Goal: Communication & Community: Answer question/provide support

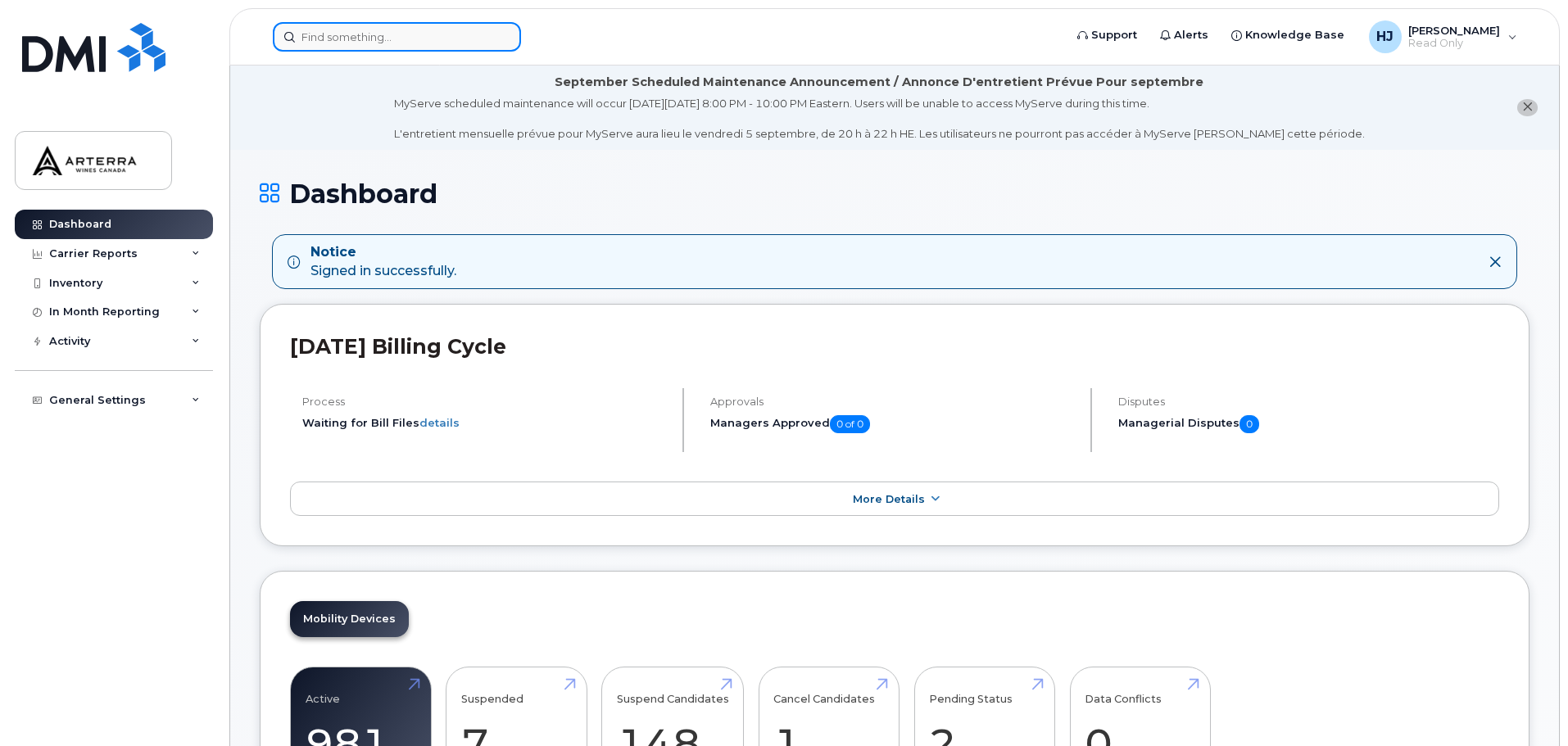
click at [371, 22] on input at bounding box center [397, 36] width 248 height 29
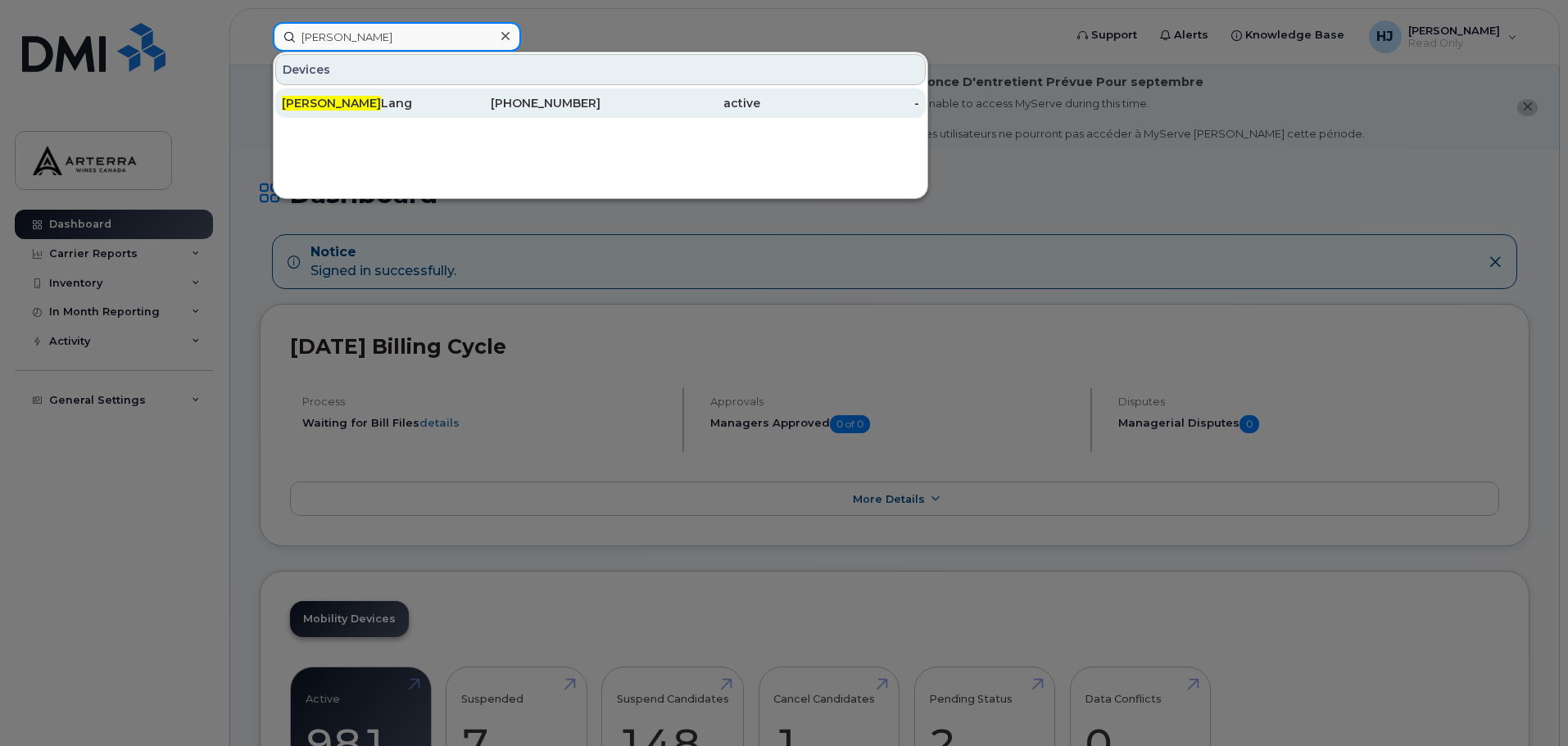
type input "[PERSON_NAME]"
click at [378, 105] on div "[PERSON_NAME]" at bounding box center [362, 102] width 160 height 16
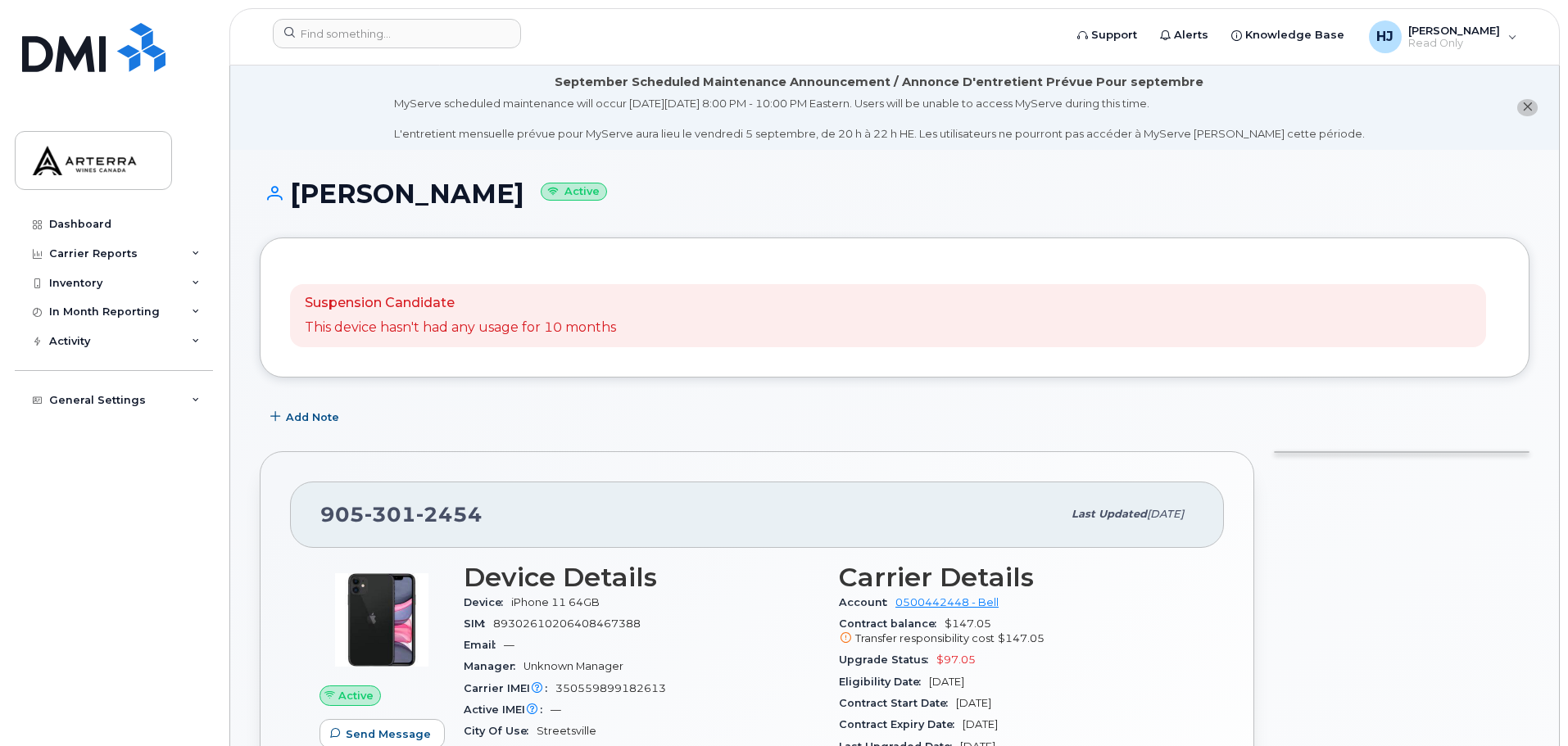
click at [428, 330] on p "This device hasn't had any usage for 10 months" at bounding box center [460, 328] width 312 height 19
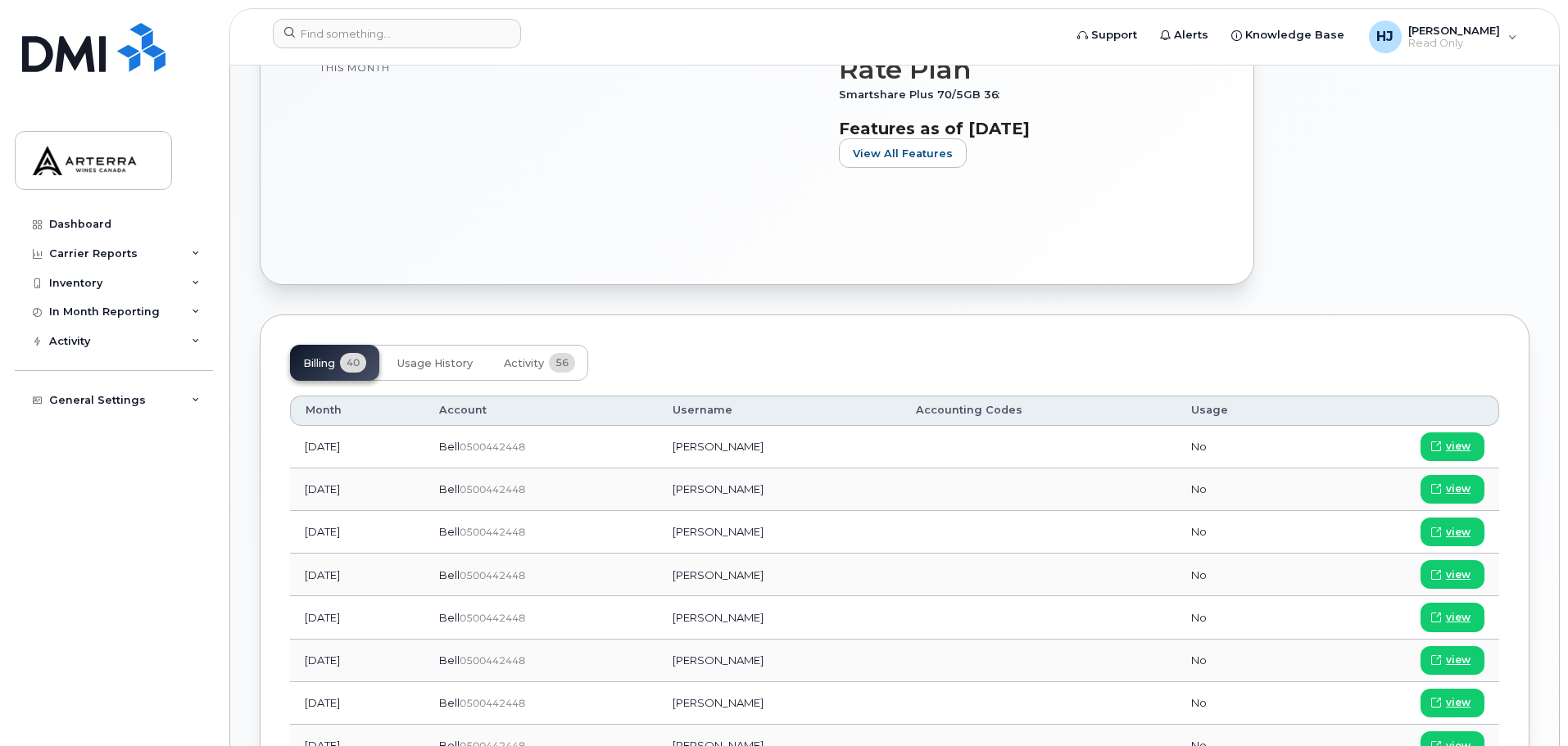
scroll to position [409, 0]
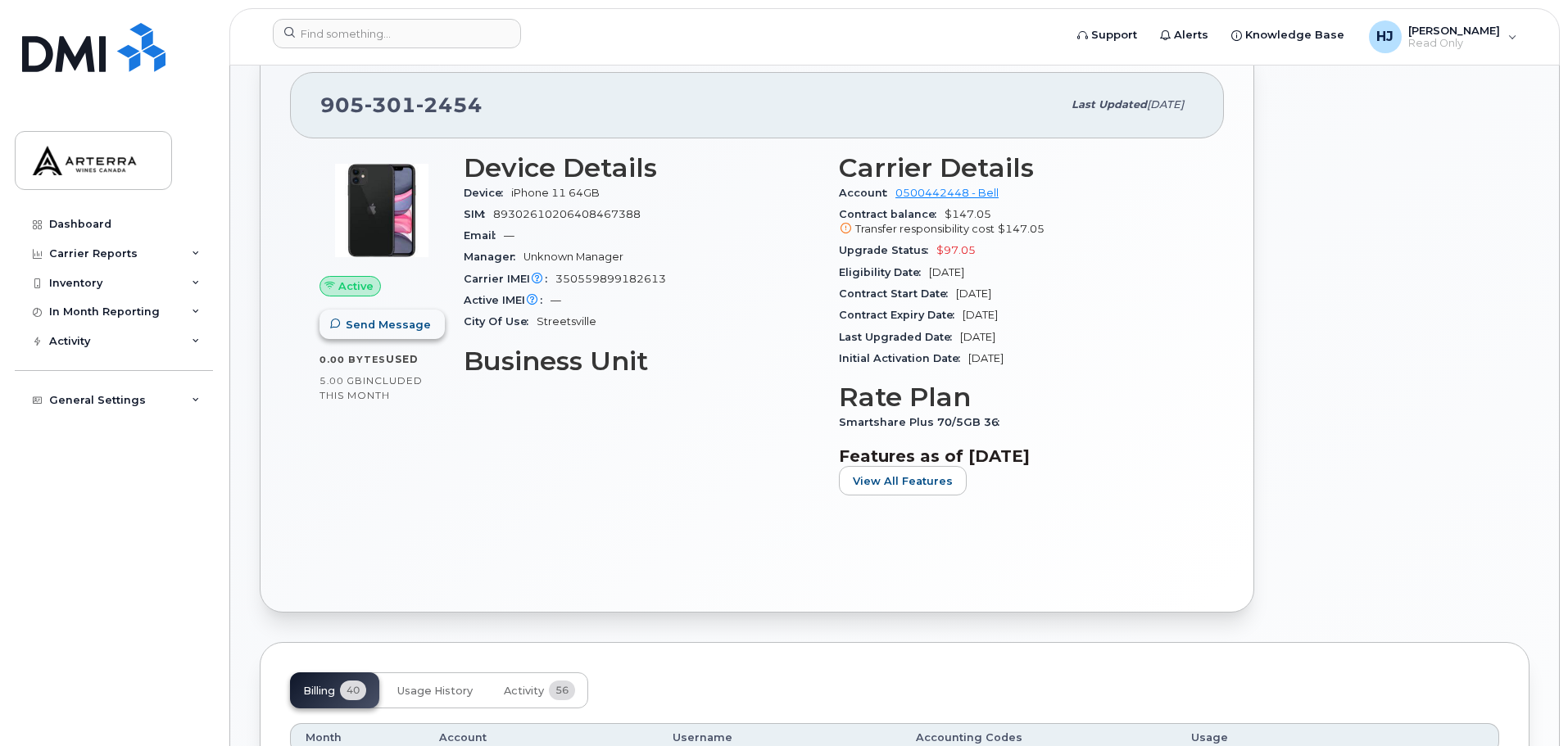
click at [406, 326] on span "Send Message" at bounding box center [388, 324] width 85 height 16
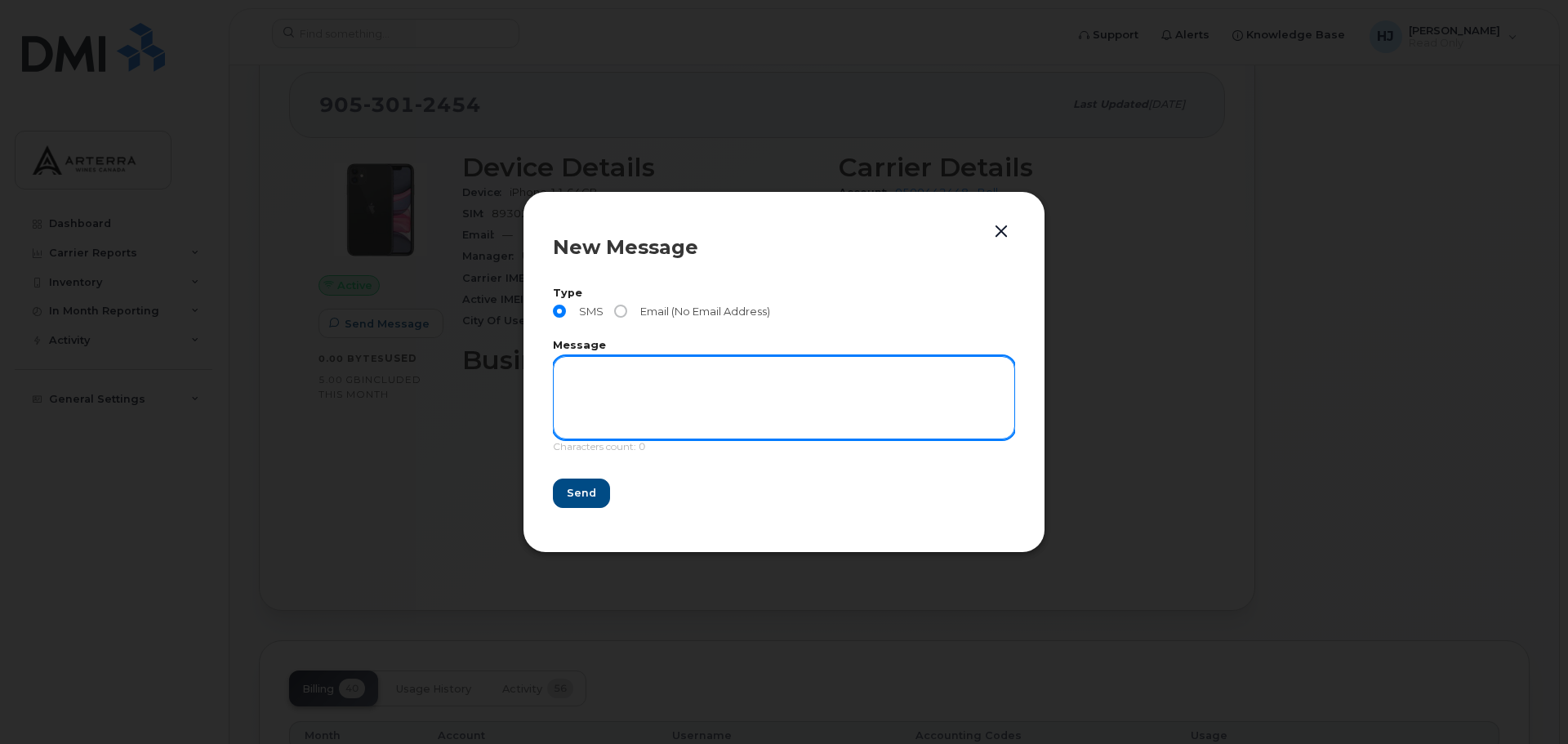
click at [665, 382] on textarea at bounding box center [784, 398] width 462 height 83
type textarea "test"
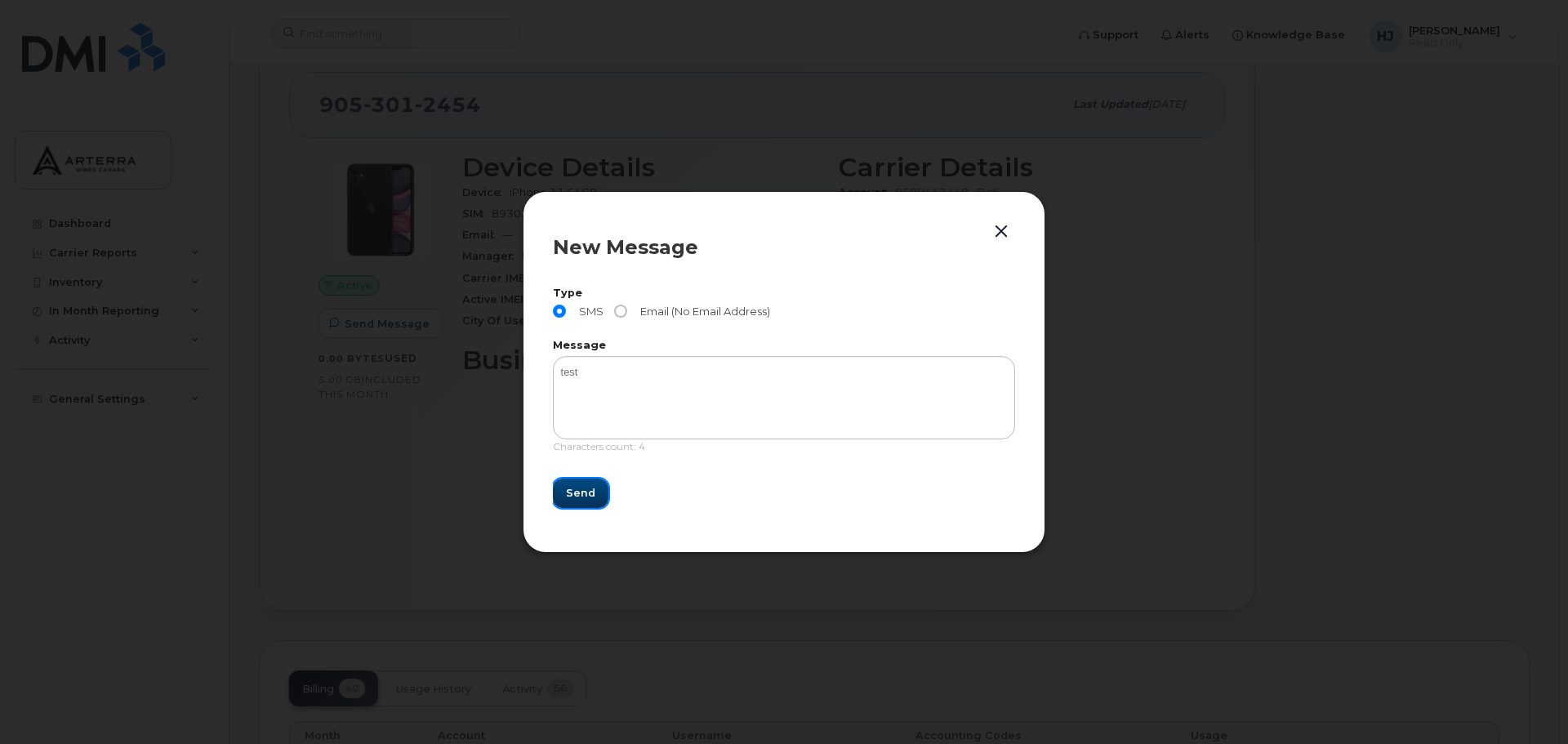
click at [590, 490] on span "Send" at bounding box center [581, 493] width 29 height 16
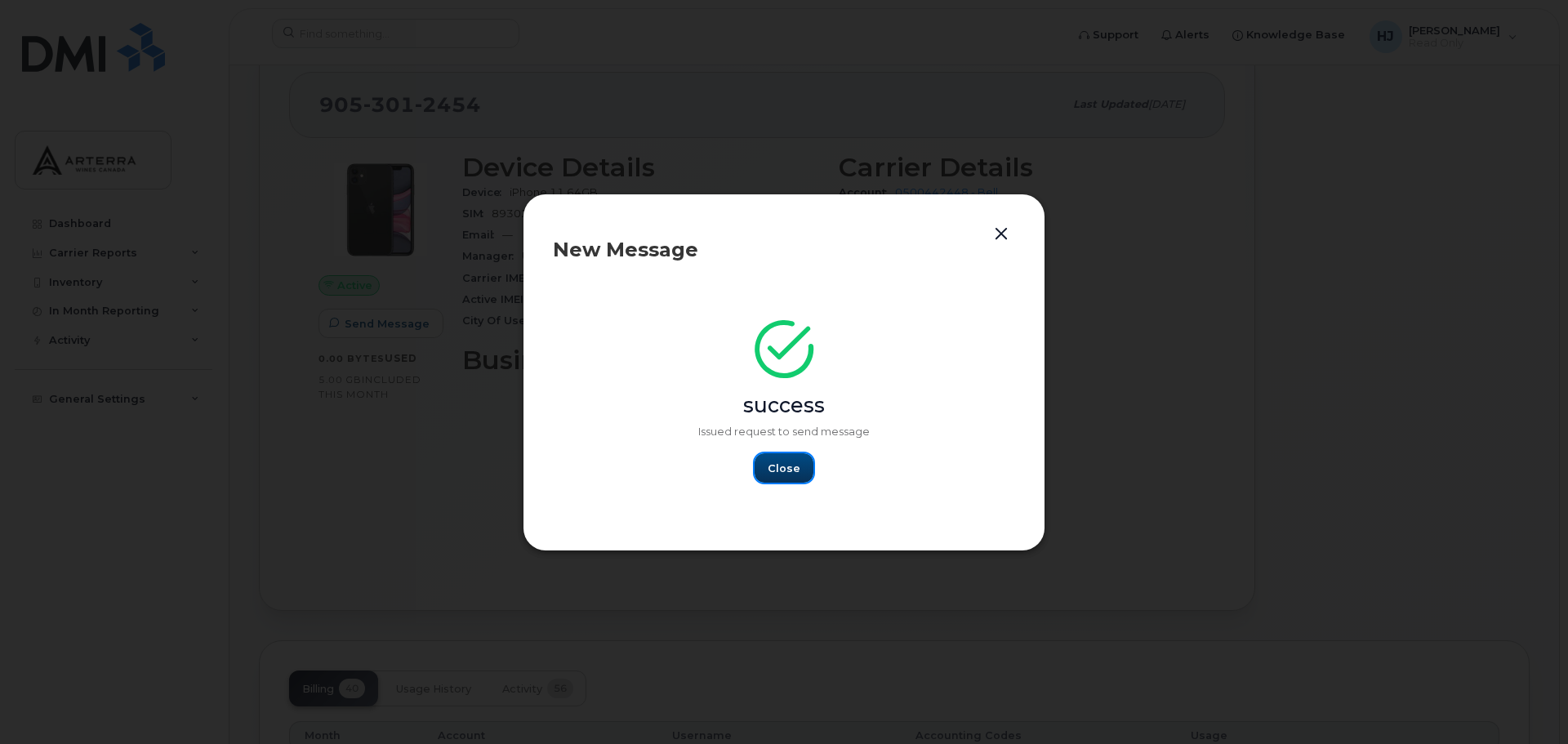
click at [782, 459] on button "Close" at bounding box center [784, 468] width 59 height 29
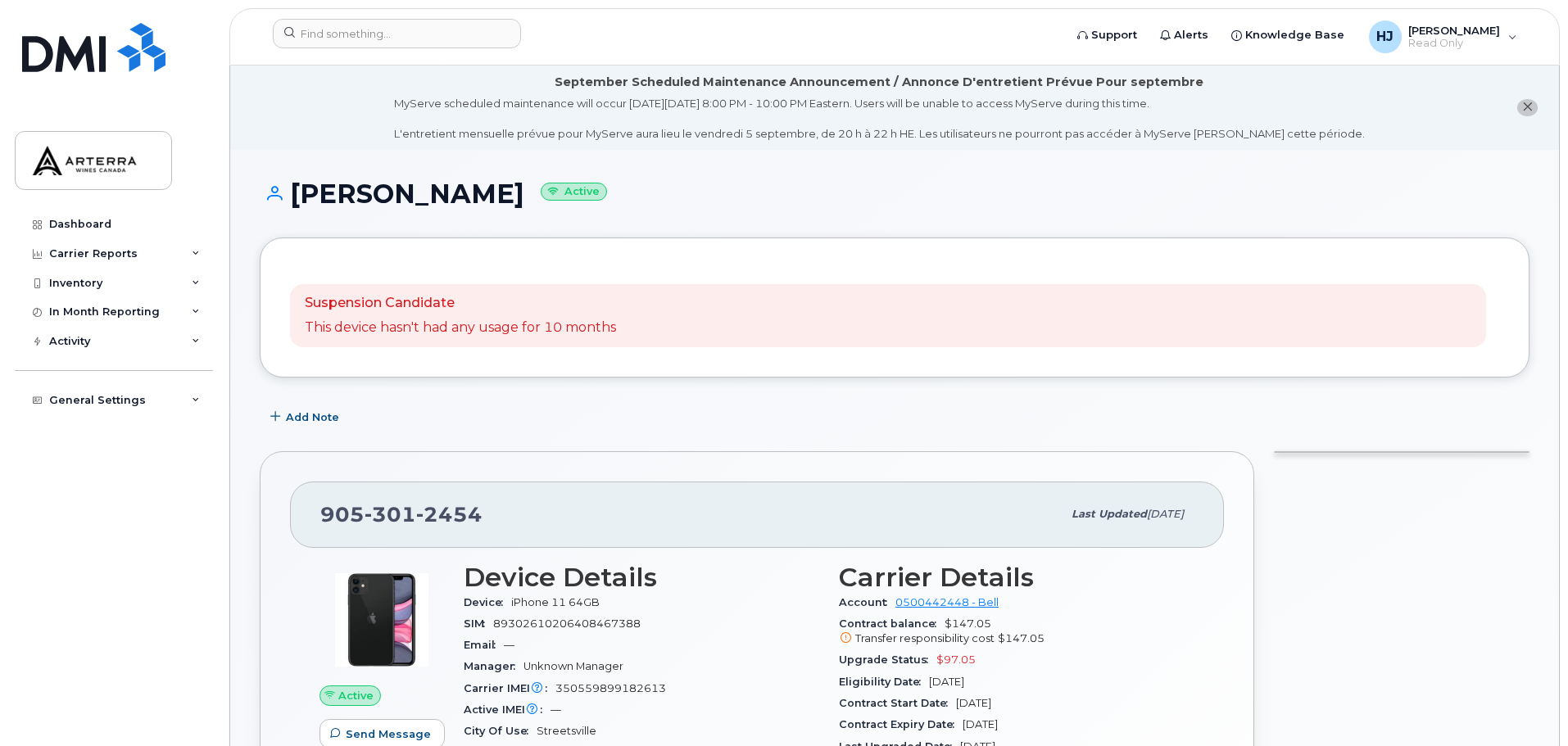
scroll to position [82, 0]
